Goal: Browse casually

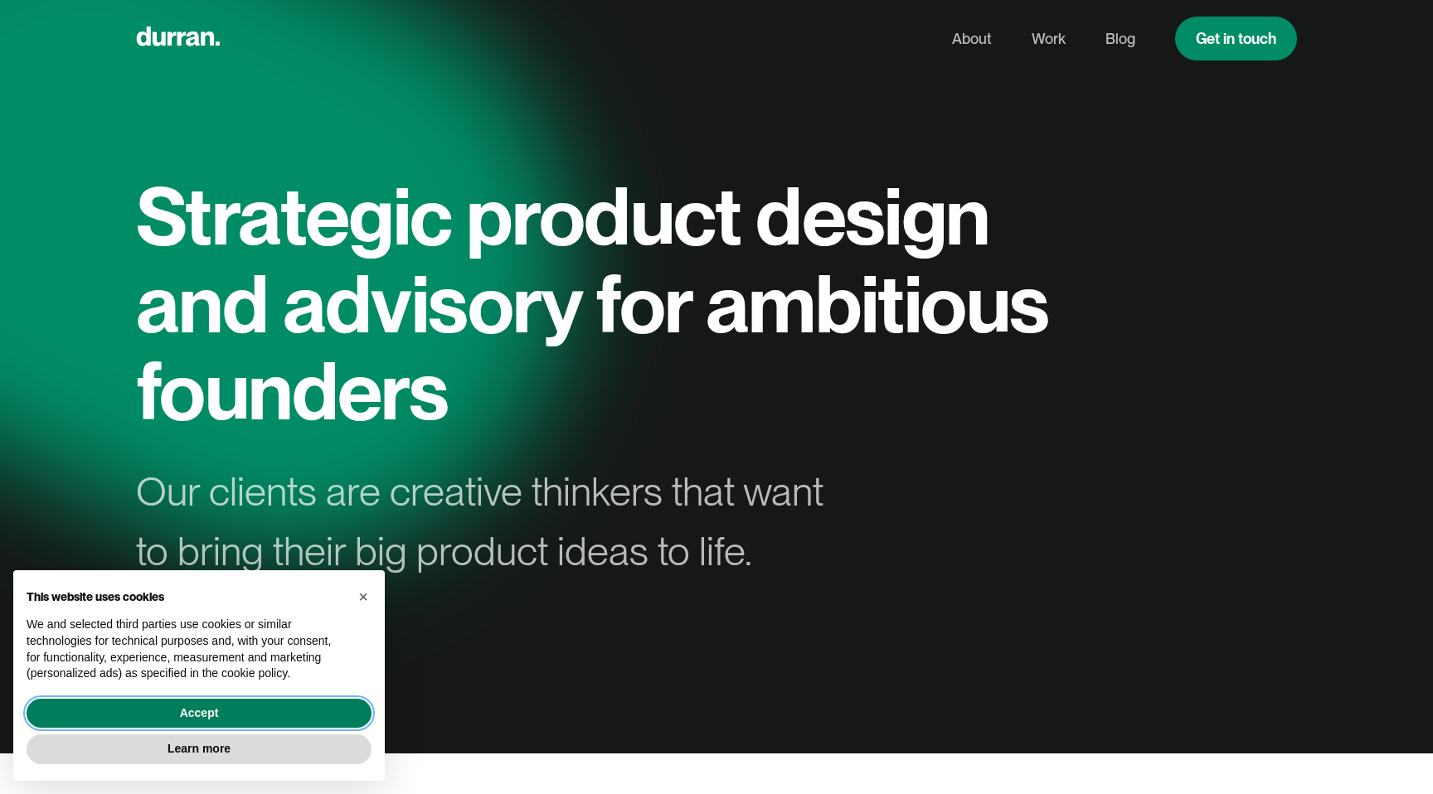
click at [153, 707] on button "Accept" at bounding box center [199, 714] width 345 height 30
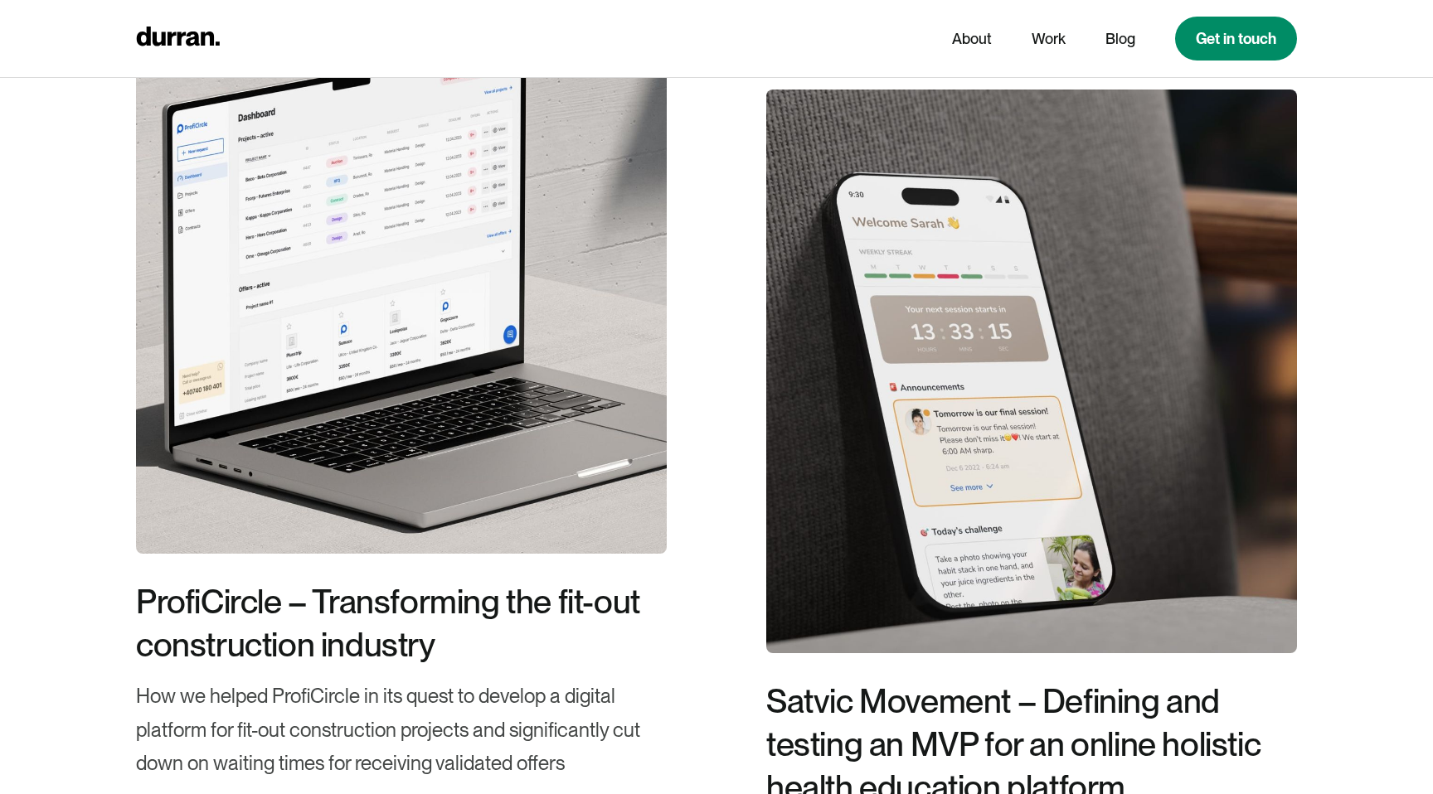
scroll to position [3826, 0]
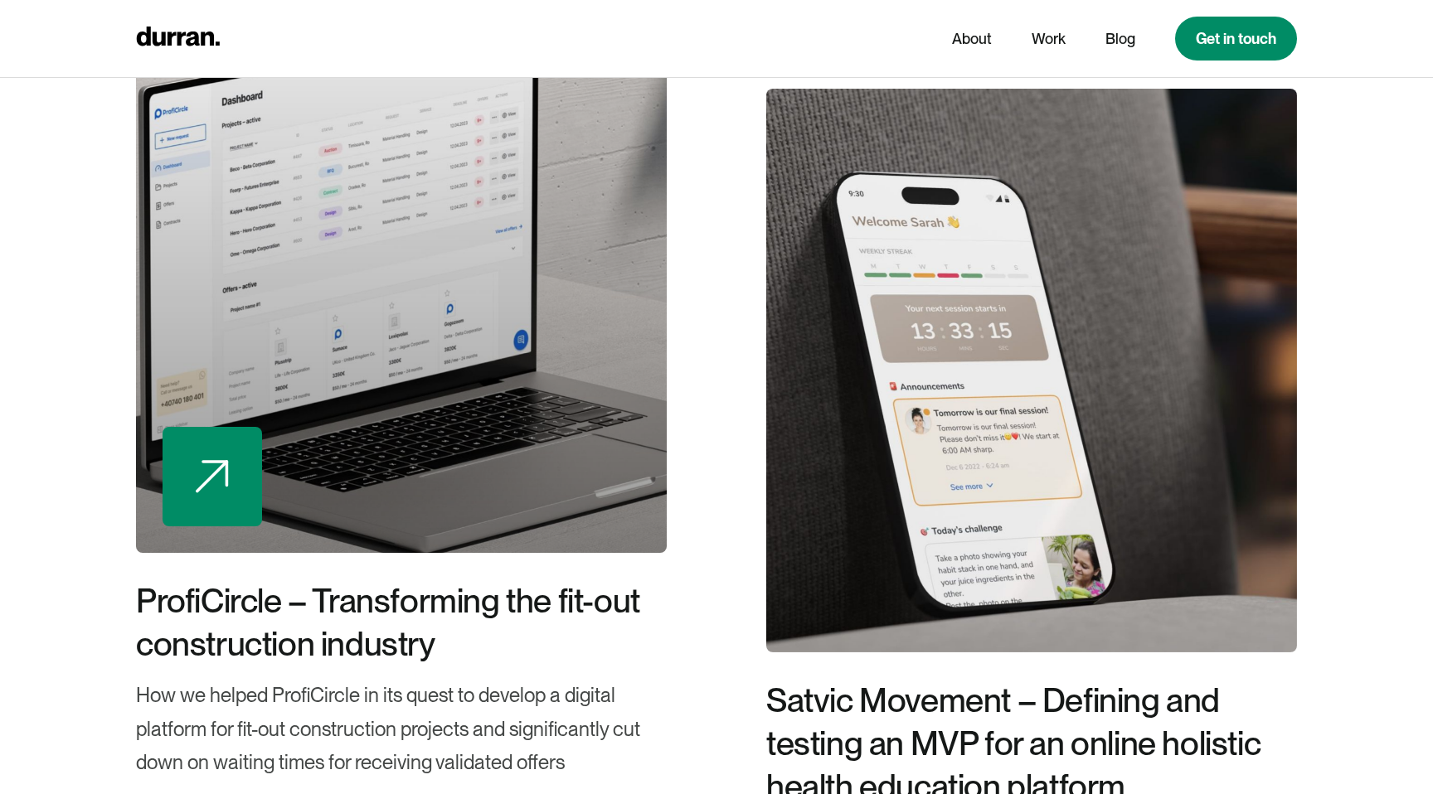
click at [451, 403] on div at bounding box center [401, 271] width 531 height 564
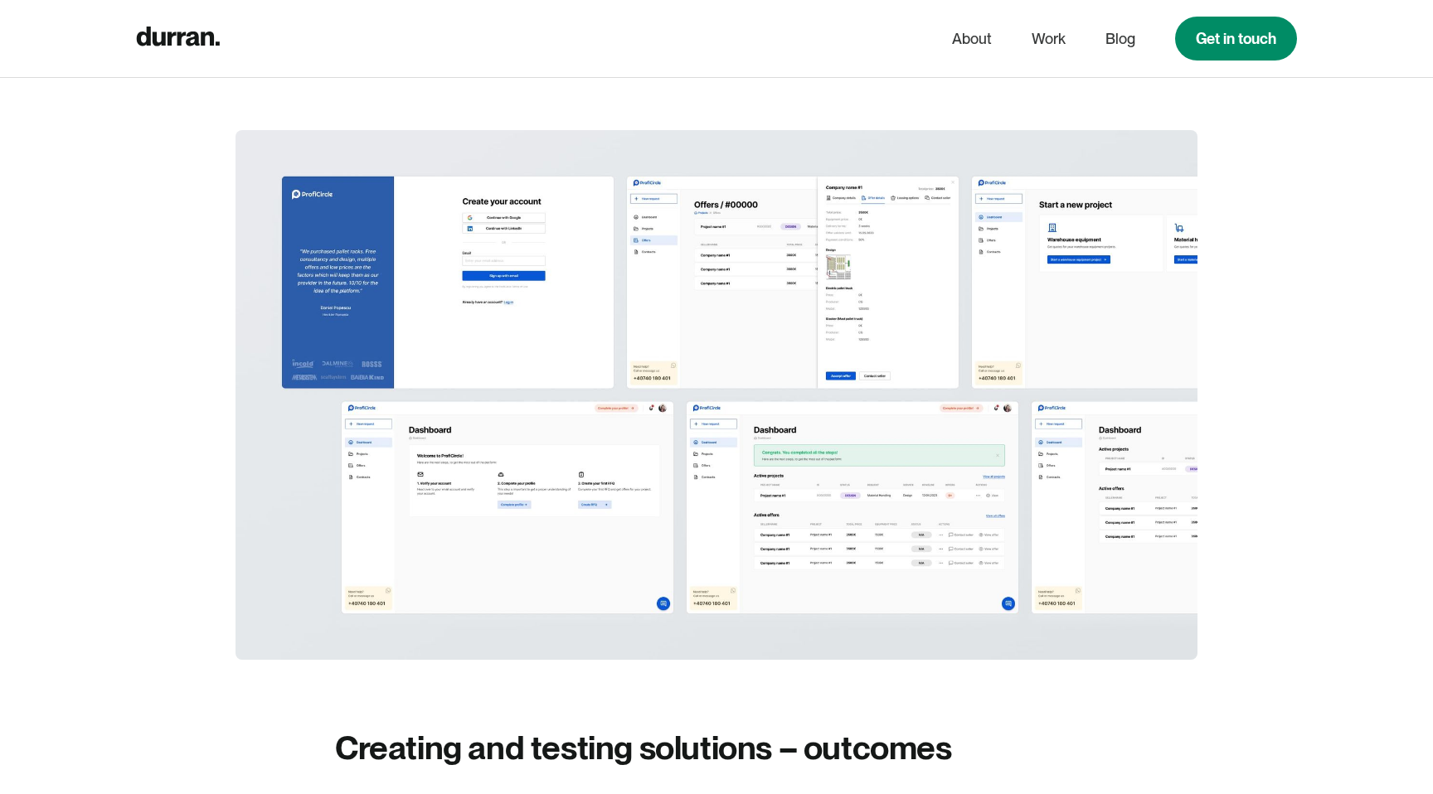
scroll to position [9620, 0]
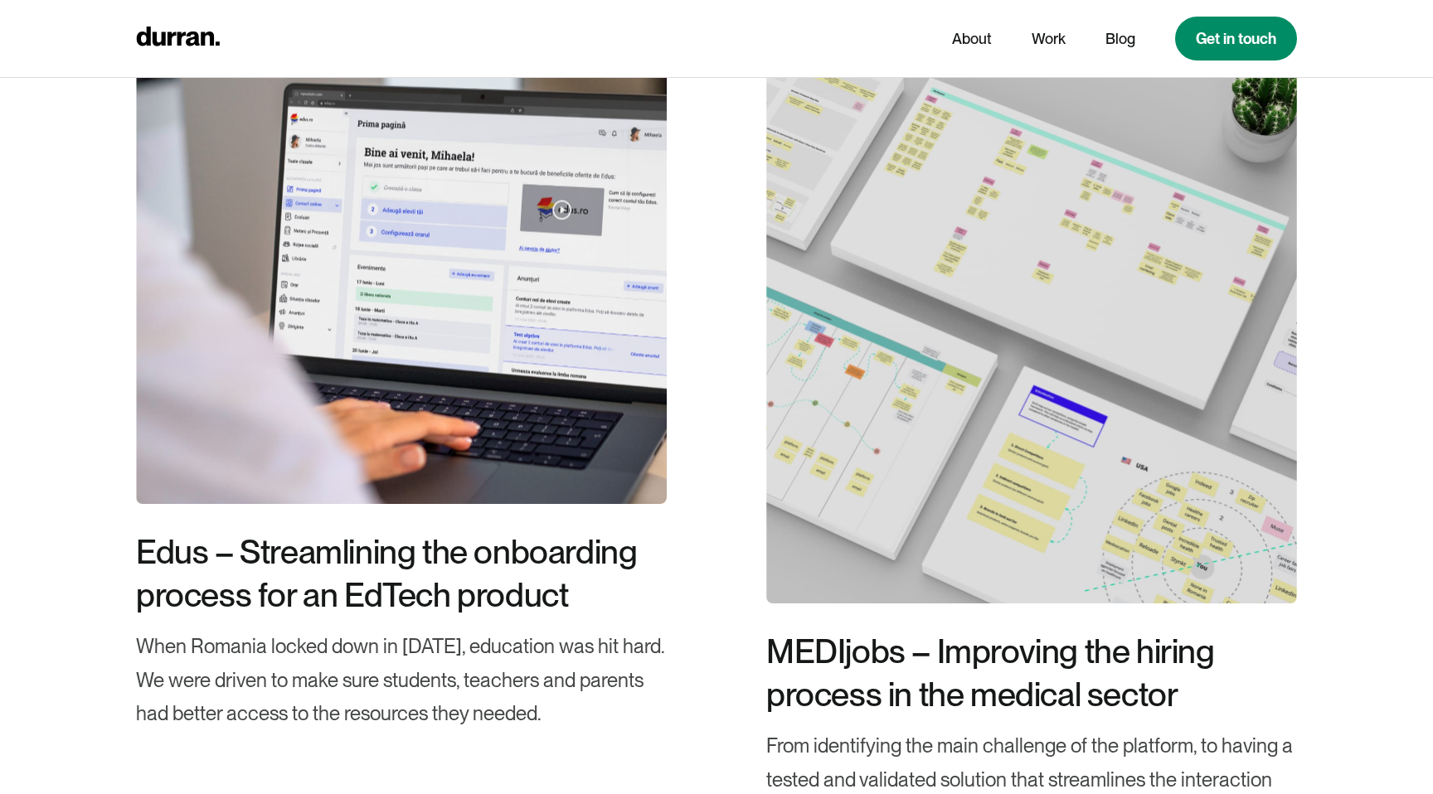
scroll to position [4836, 0]
